Goal: Task Accomplishment & Management: Manage account settings

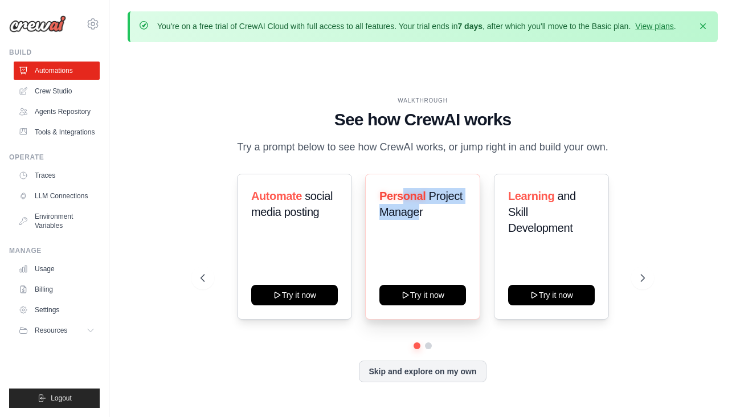
drag, startPoint x: 401, startPoint y: 194, endPoint x: 420, endPoint y: 216, distance: 29.9
click at [420, 216] on h3 "Personal Project Manager" at bounding box center [422, 204] width 87 height 32
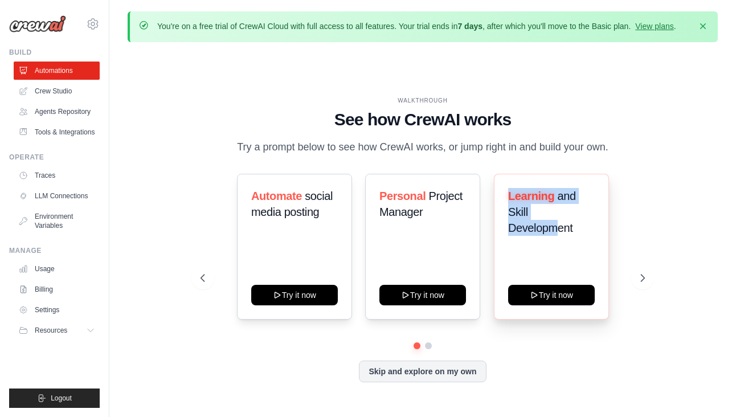
drag, startPoint x: 525, startPoint y: 187, endPoint x: 556, endPoint y: 226, distance: 49.5
click at [556, 226] on div "Learning and Skill Development Try it now" at bounding box center [551, 247] width 115 height 146
drag, startPoint x: 579, startPoint y: 230, endPoint x: 504, endPoint y: 176, distance: 92.3
click at [504, 176] on div "Learning and Skill Development Try it now" at bounding box center [551, 247] width 115 height 146
click at [51, 290] on link "Billing" at bounding box center [58, 289] width 86 height 18
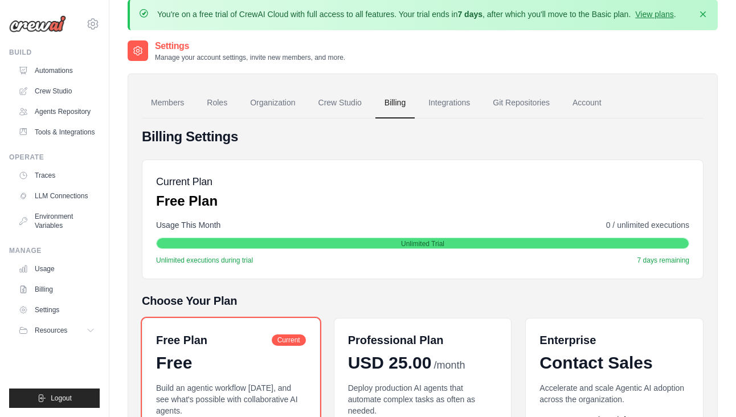
scroll to position [22, 0]
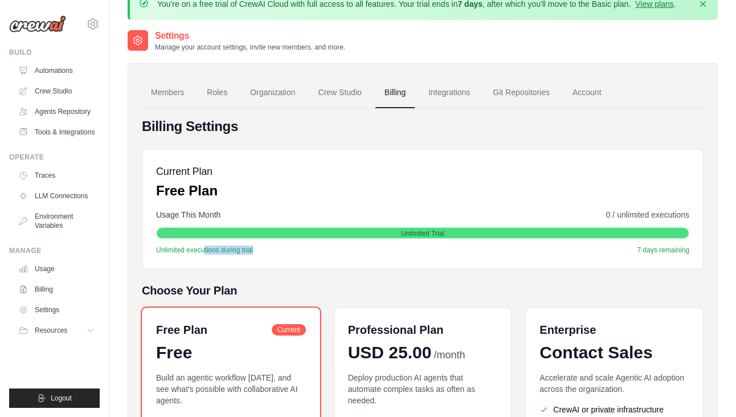
drag, startPoint x: 204, startPoint y: 248, endPoint x: 306, endPoint y: 248, distance: 102.0
click at [306, 248] on div "Unlimited executions during trial 7 days remaining" at bounding box center [422, 250] width 533 height 9
drag, startPoint x: 303, startPoint y: 252, endPoint x: 296, endPoint y: 255, distance: 7.9
click at [296, 255] on div "Current Plan Free Plan Usage This Month 0 / unlimited executions Unlimited Tria…" at bounding box center [423, 209] width 562 height 120
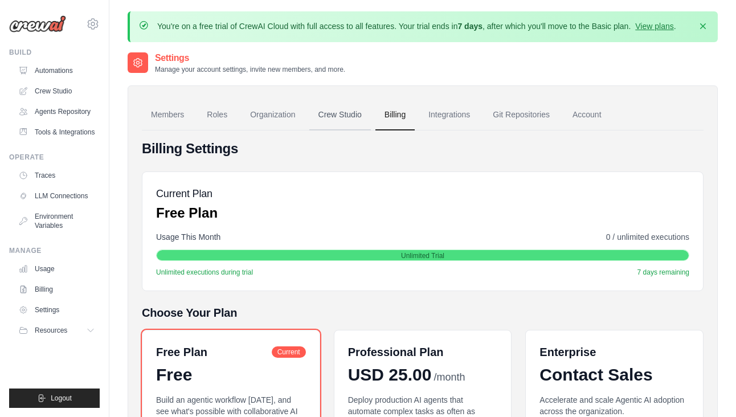
scroll to position [0, 0]
click at [333, 118] on link "Crew Studio" at bounding box center [340, 115] width 62 height 31
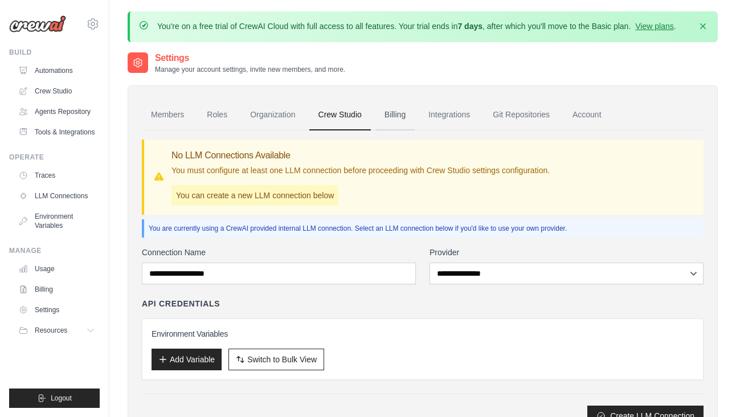
click at [398, 112] on link "Billing" at bounding box center [394, 115] width 39 height 31
click at [56, 70] on link "Automations" at bounding box center [58, 71] width 86 height 18
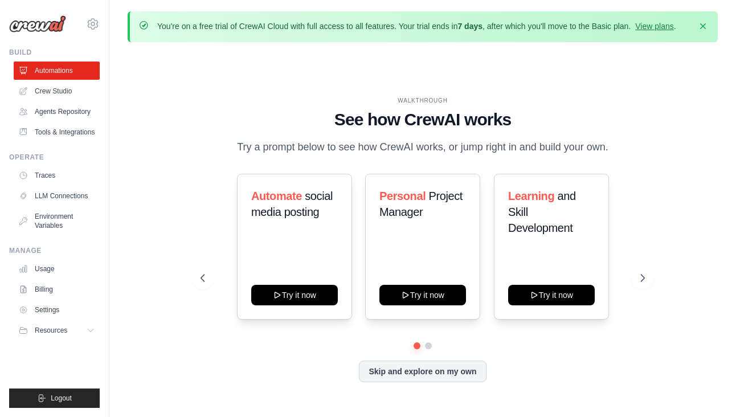
click at [56, 70] on link "Automations" at bounding box center [57, 71] width 86 height 18
click at [430, 346] on button at bounding box center [428, 345] width 9 height 9
click at [416, 344] on button at bounding box center [417, 346] width 8 height 8
click at [76, 132] on link "Tools & Integrations" at bounding box center [58, 132] width 86 height 18
